Goal: Task Accomplishment & Management: Use online tool/utility

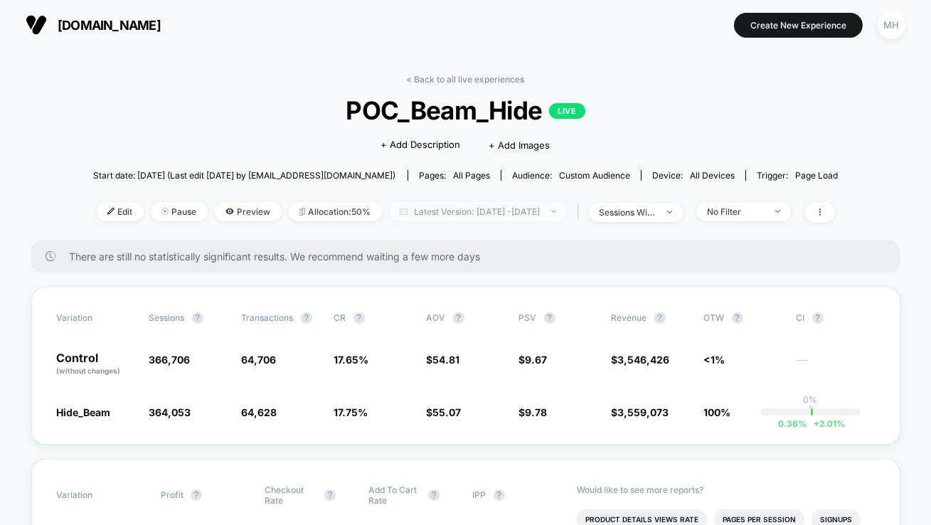
click at [519, 211] on span "Latest Version: [DATE] - [DATE]" at bounding box center [478, 211] width 178 height 19
select select "*"
select select "****"
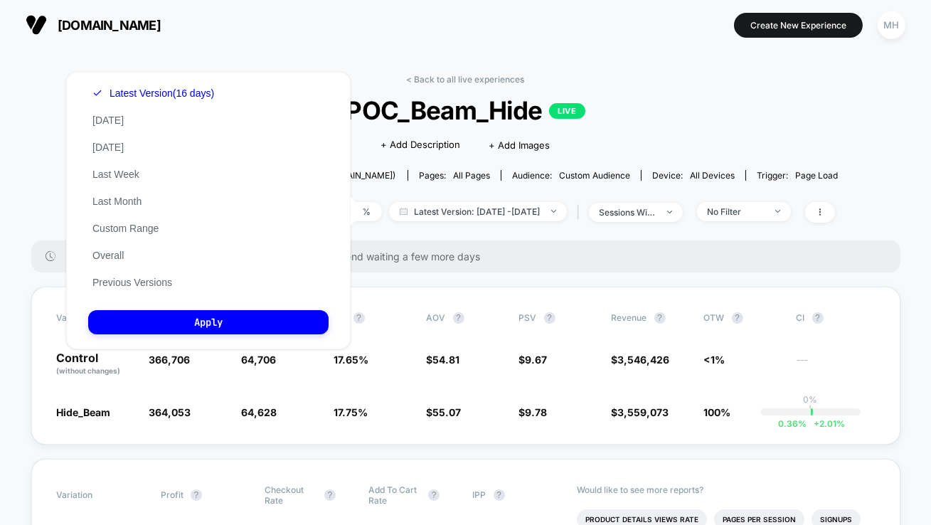
click at [141, 221] on div "Latest Version (16 days) [DATE] [DATE] Last Week Last Month Custom Range Overal…" at bounding box center [153, 188] width 130 height 216
click at [147, 228] on button "Custom Range" at bounding box center [125, 228] width 75 height 13
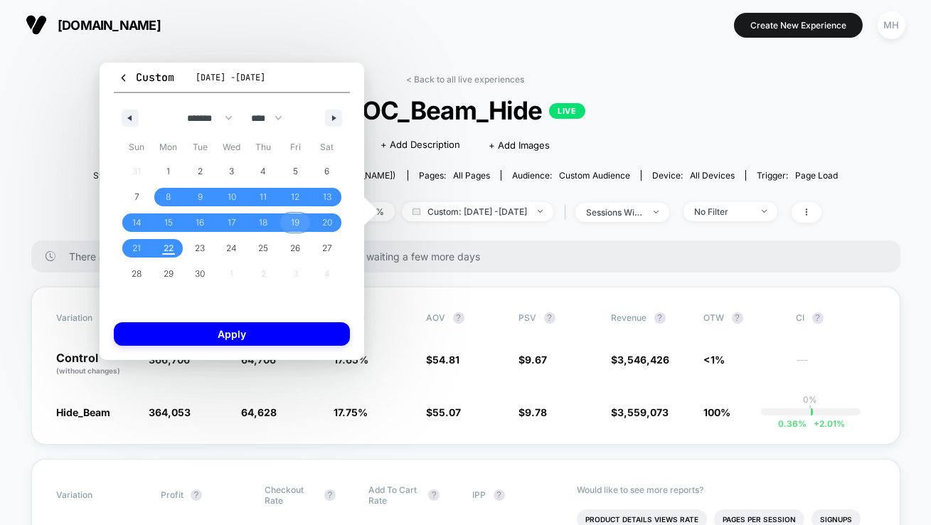
click at [294, 221] on span "19" at bounding box center [295, 223] width 9 height 26
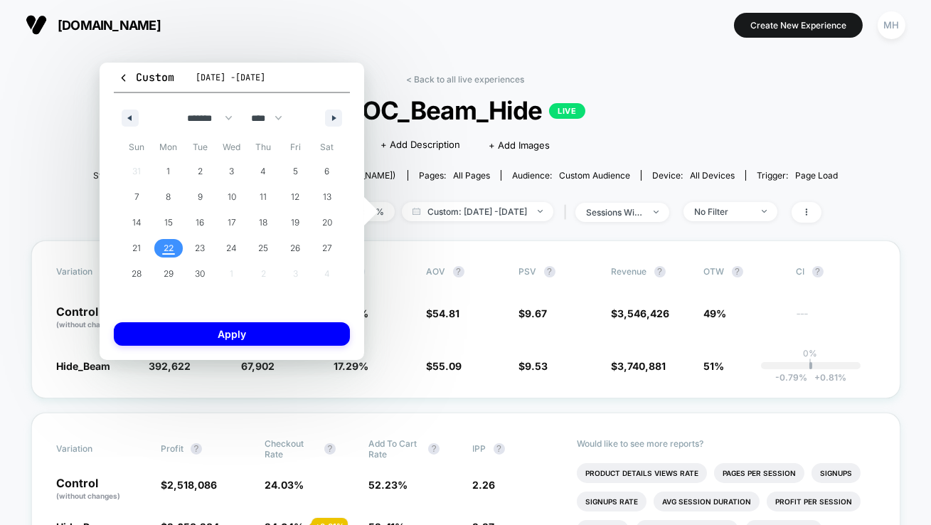
click at [162, 248] on span "22" at bounding box center [169, 248] width 32 height 18
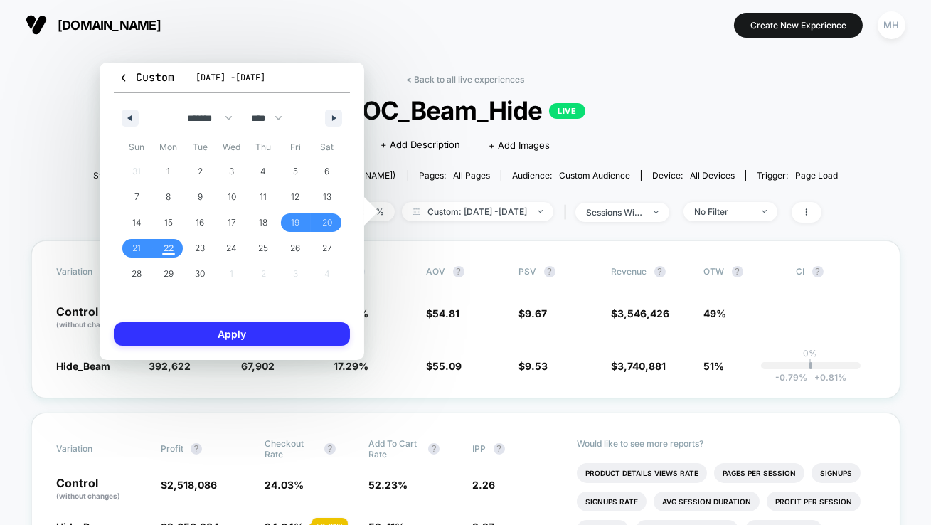
click at [238, 328] on button "Apply" at bounding box center [232, 333] width 236 height 23
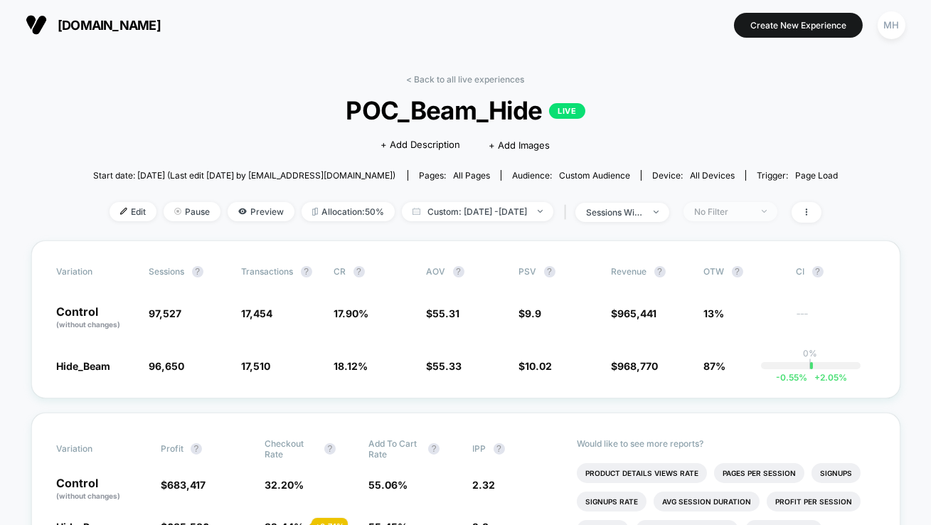
click at [774, 202] on span "No Filter" at bounding box center [731, 211] width 94 height 19
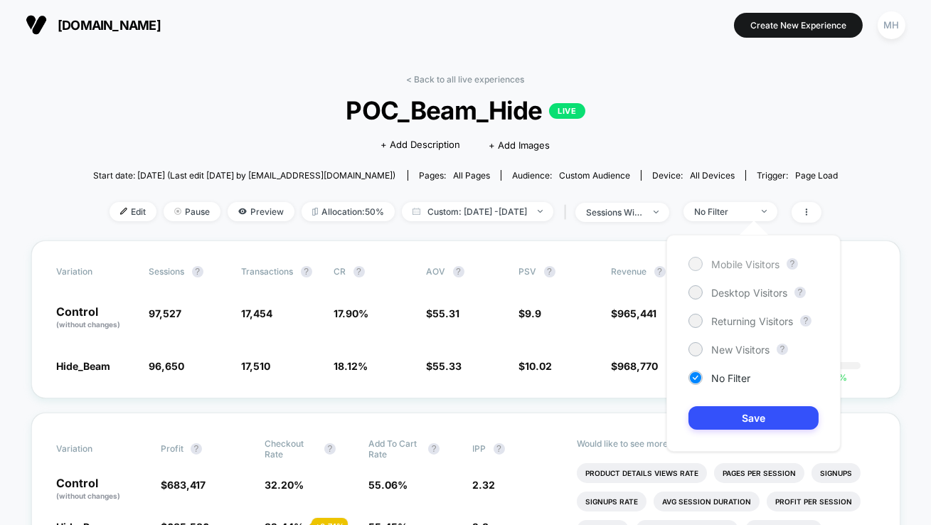
click at [695, 263] on div at bounding box center [695, 263] width 11 height 11
click at [721, 418] on button "Save" at bounding box center [754, 417] width 130 height 23
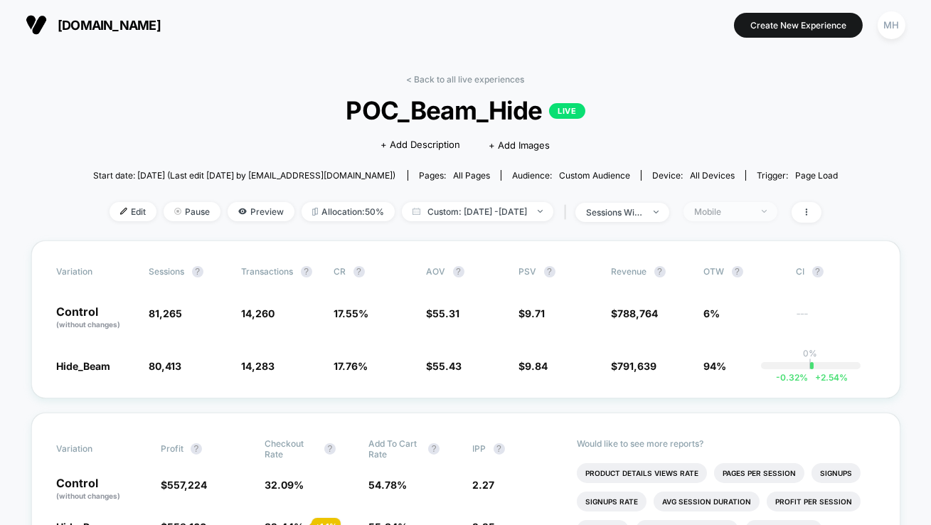
click at [751, 209] on div "Mobile" at bounding box center [722, 211] width 57 height 11
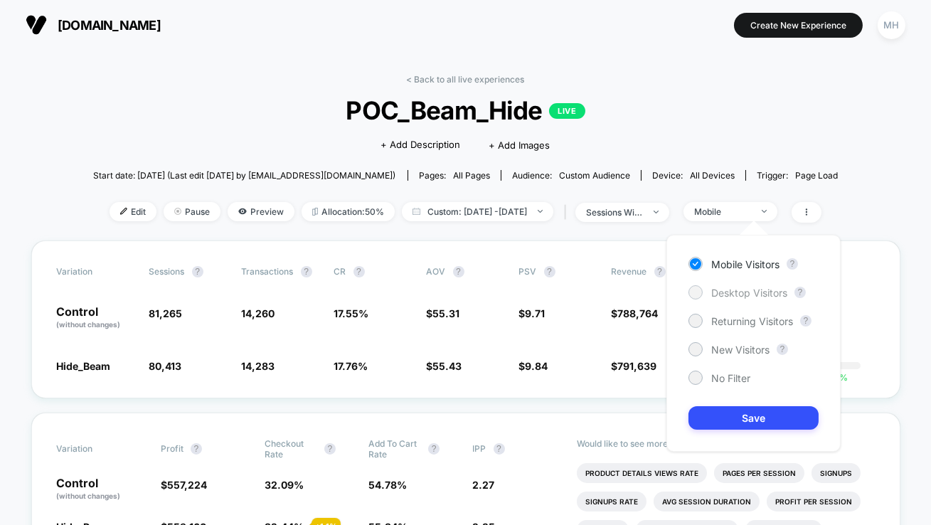
click at [734, 299] on div "Desktop Visitors" at bounding box center [738, 292] width 99 height 14
click at [739, 432] on div "Mobile Visitors ? Desktop Visitors ? Returning Visitors ? New Visitors ? No Fil…" at bounding box center [754, 343] width 174 height 217
click at [760, 413] on button "Save" at bounding box center [754, 417] width 130 height 23
